Goal: Information Seeking & Learning: Learn about a topic

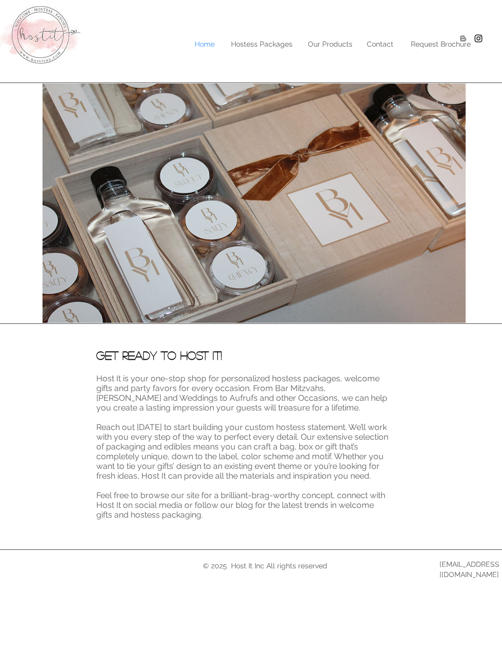
click at [251, 46] on p "Hostess Packages" at bounding box center [262, 43] width 72 height 15
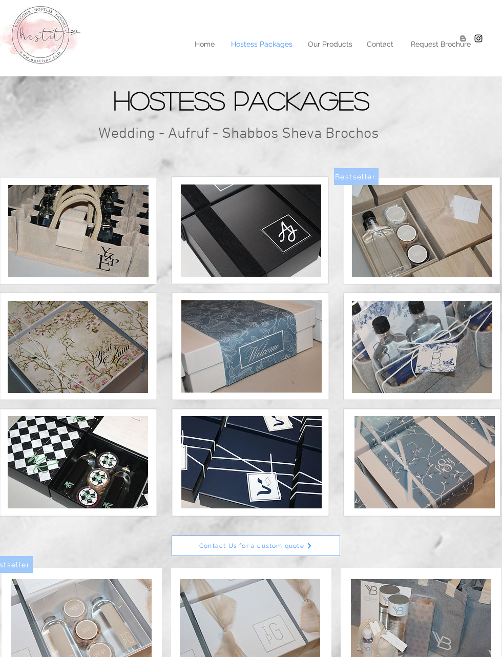
click at [54, 225] on img at bounding box center [78, 231] width 140 height 92
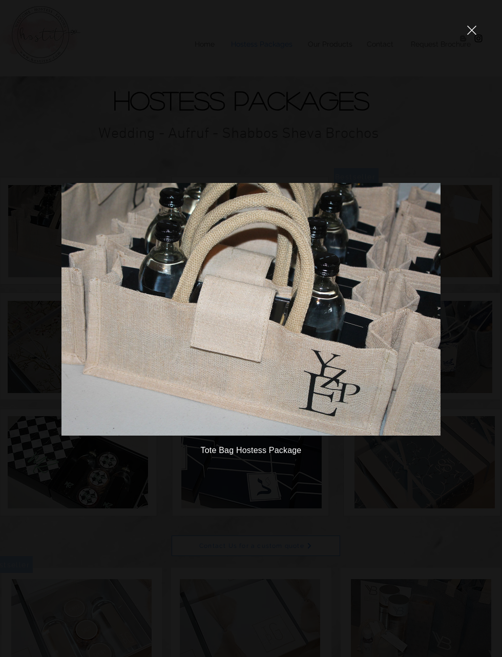
click at [68, 244] on img at bounding box center [250, 309] width 379 height 252
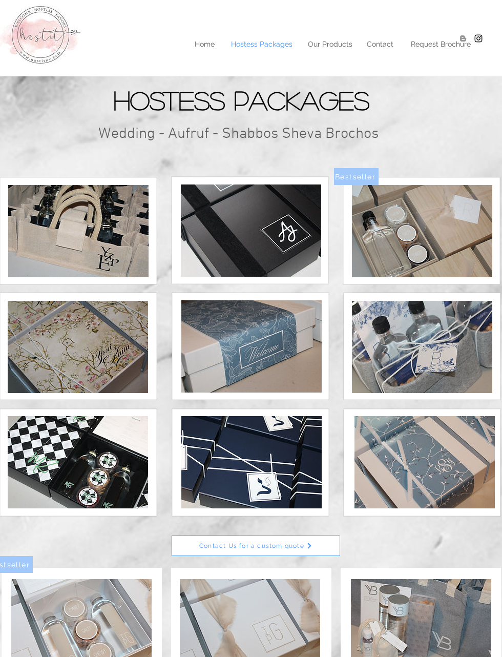
click at [74, 234] on img at bounding box center [78, 231] width 140 height 92
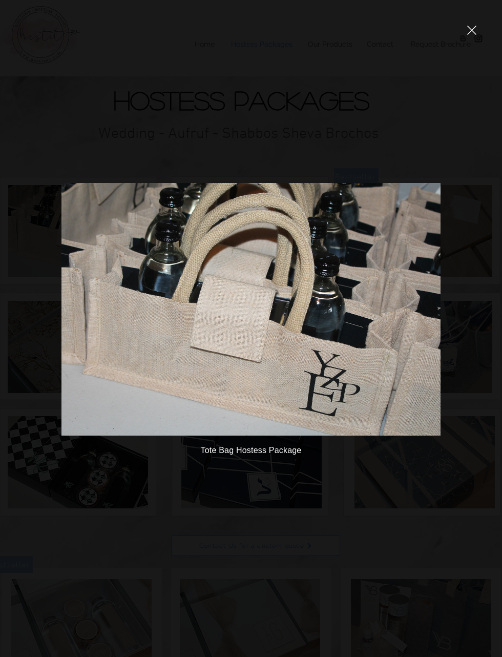
click at [126, 356] on img at bounding box center [250, 309] width 379 height 252
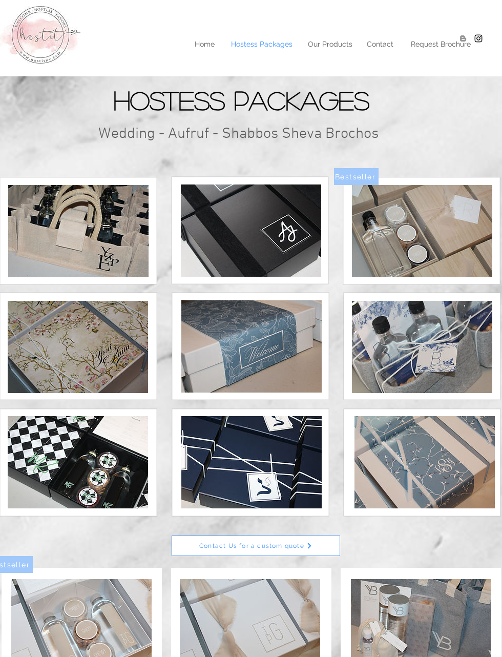
click at [62, 252] on img at bounding box center [78, 231] width 140 height 92
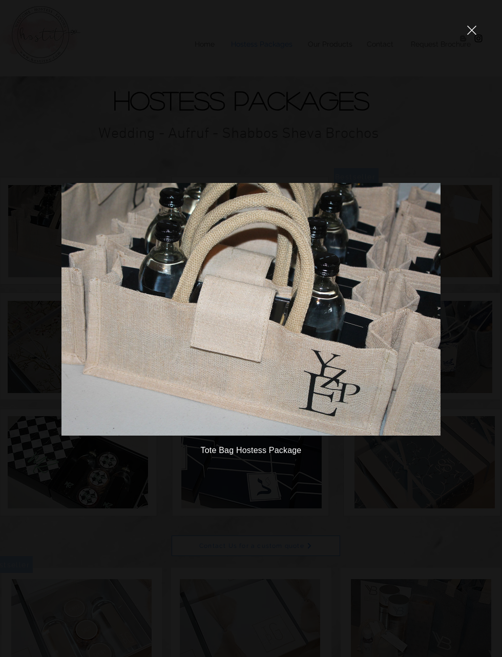
click at [419, 32] on icon "close" at bounding box center [471, 30] width 9 height 9
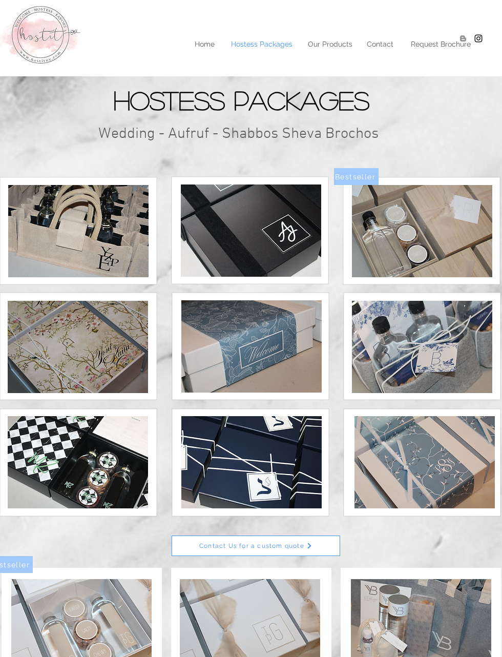
click at [325, 52] on div at bounding box center [251, 38] width 502 height 76
click at [333, 46] on p "Our Products" at bounding box center [330, 43] width 55 height 15
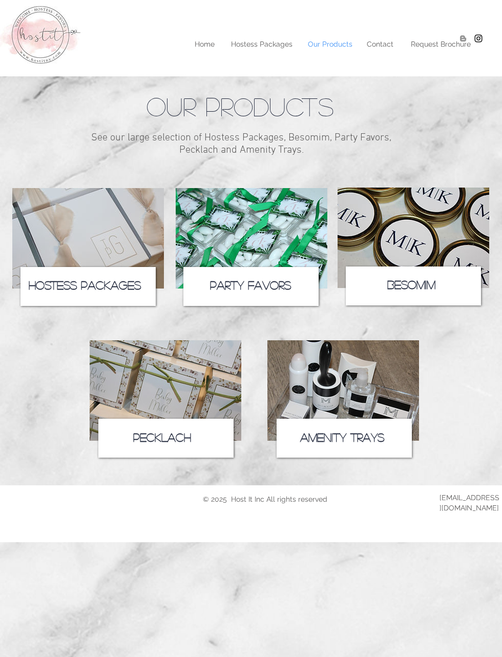
click at [48, 294] on icon at bounding box center [87, 286] width 135 height 39
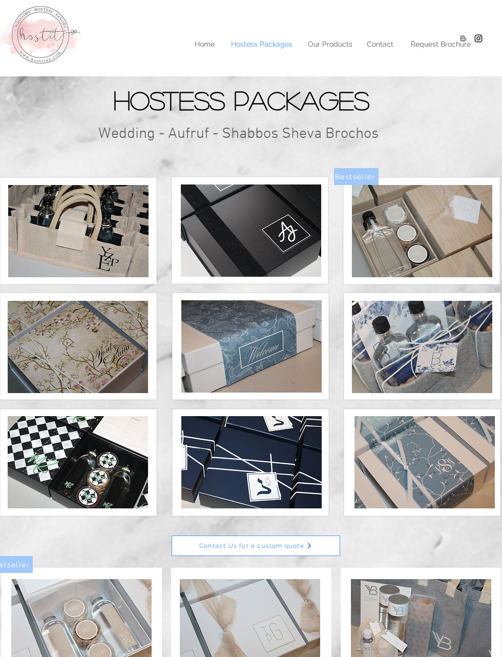
click at [376, 43] on p "Contact" at bounding box center [380, 43] width 37 height 15
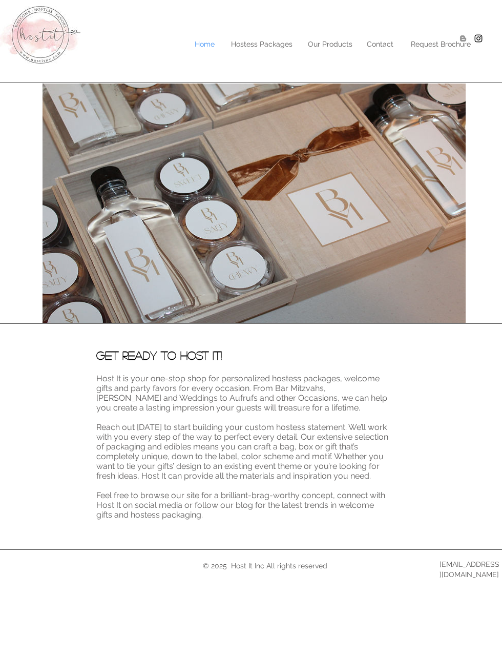
click at [242, 45] on p "Hostess Packages" at bounding box center [262, 43] width 72 height 15
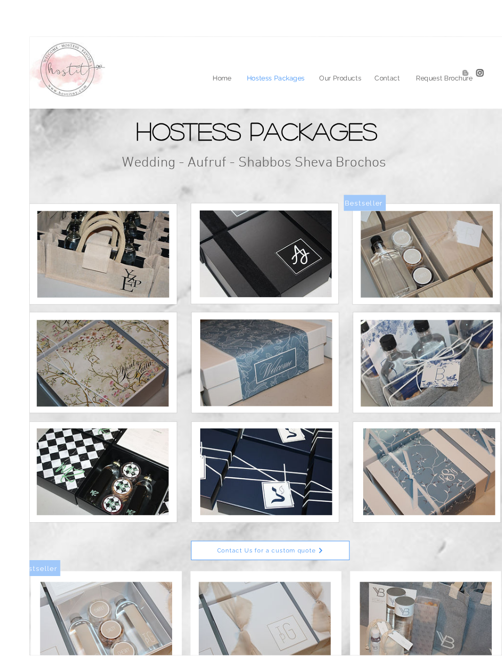
scroll to position [1, 0]
